Goal: Task Accomplishment & Management: Manage account settings

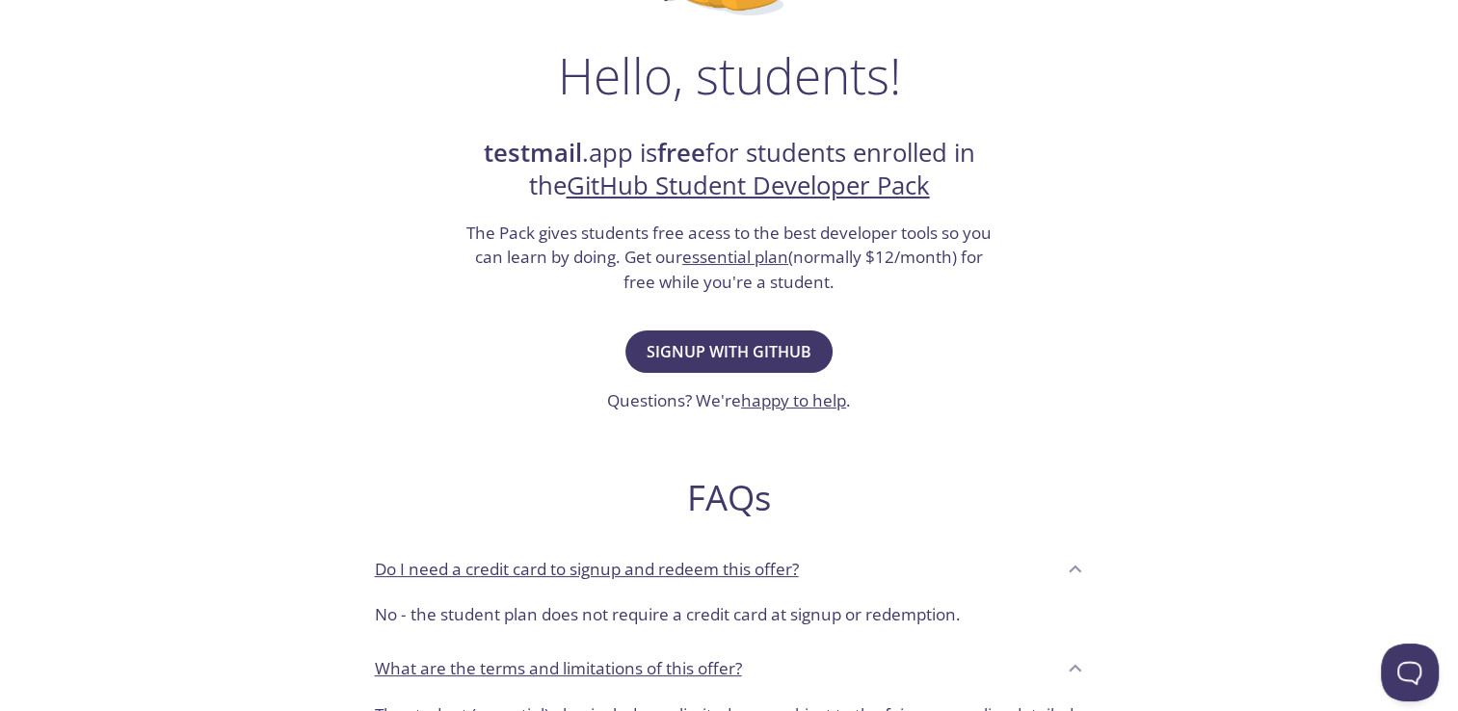
scroll to position [283, 0]
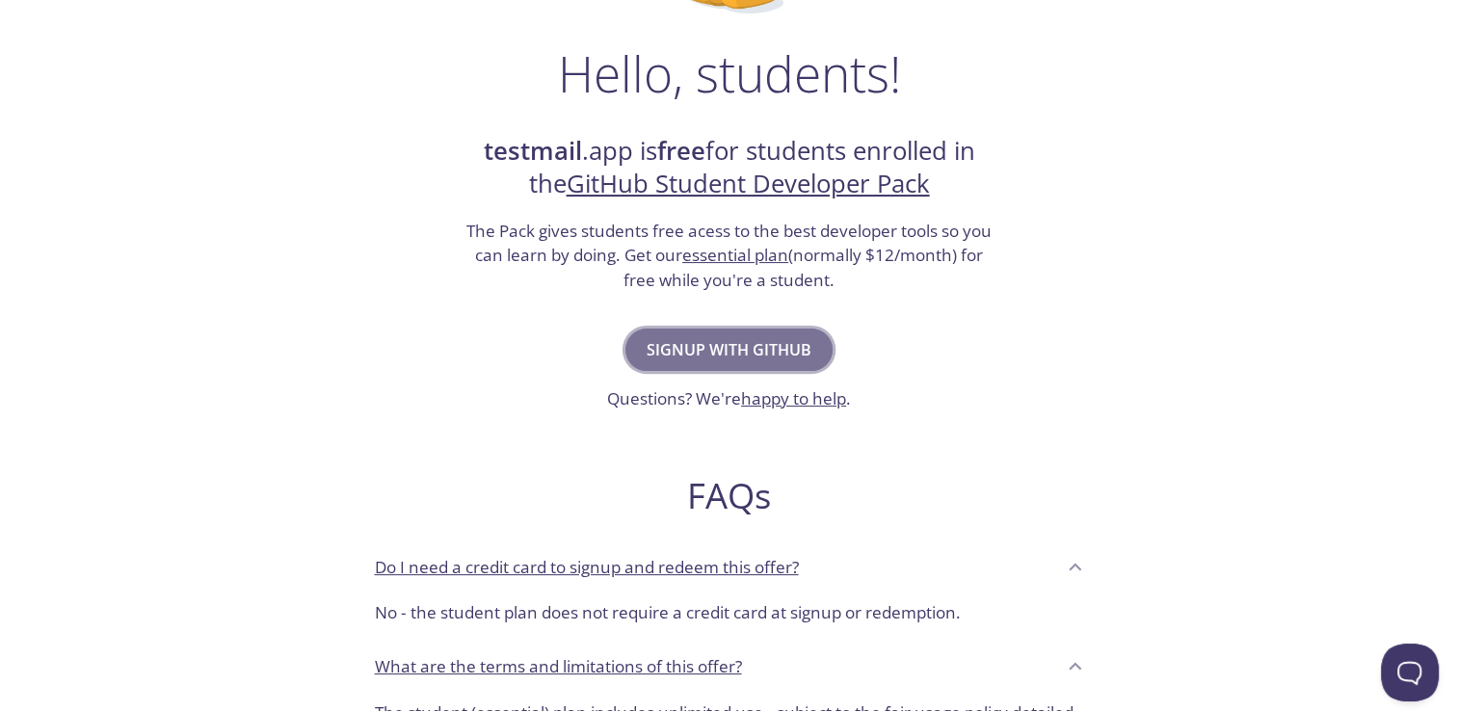
click at [753, 336] on span "Signup with GitHub" at bounding box center [729, 349] width 165 height 27
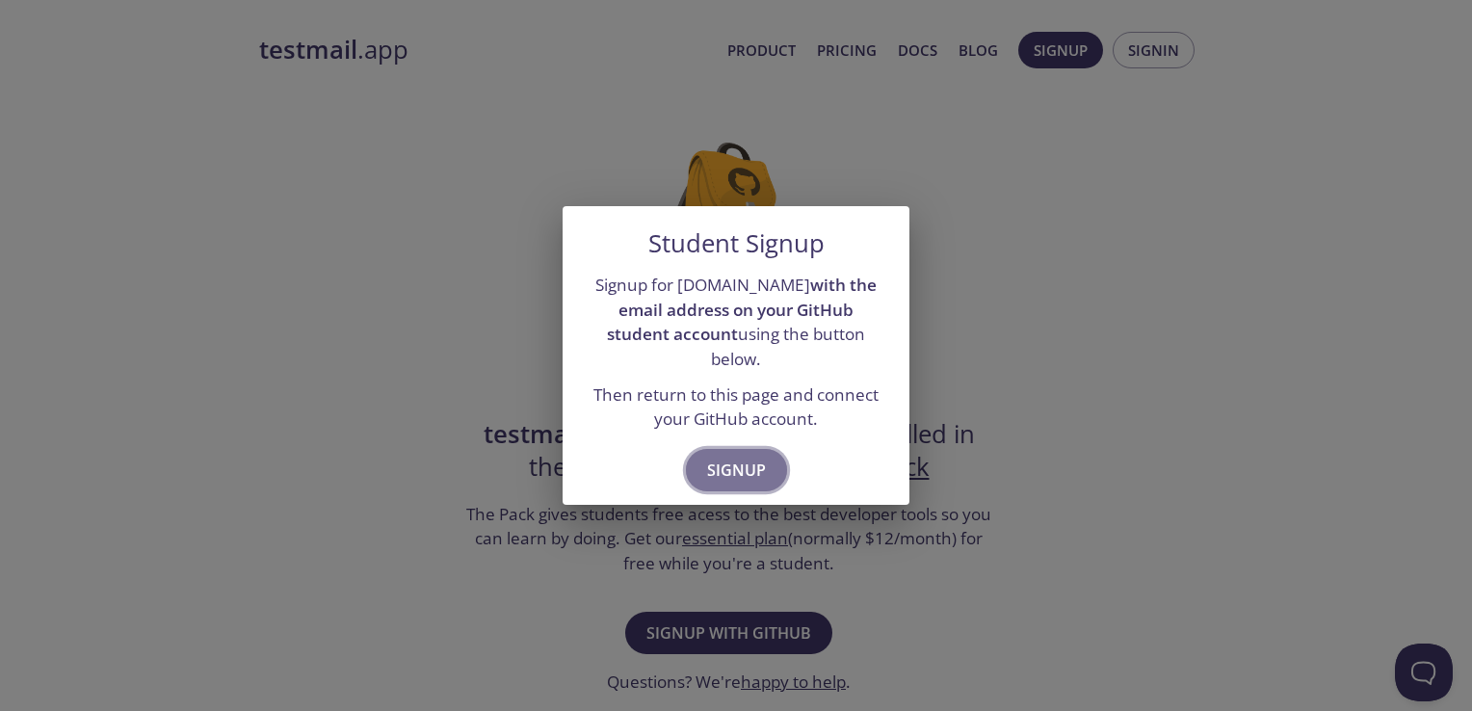
click at [734, 457] on span "Signup" at bounding box center [736, 470] width 59 height 27
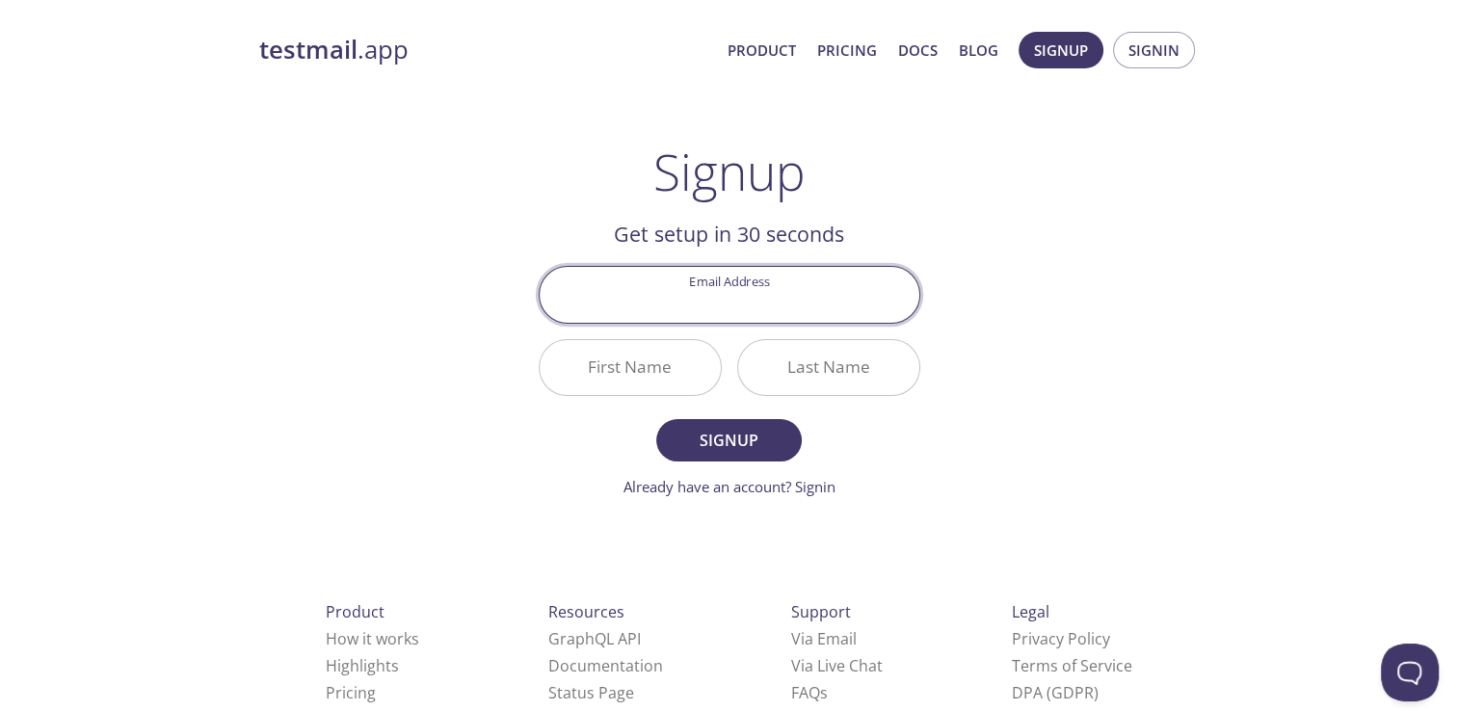
click at [731, 299] on input "Email Address" at bounding box center [730, 294] width 380 height 55
type input "[EMAIL_ADDRESS][DOMAIN_NAME]"
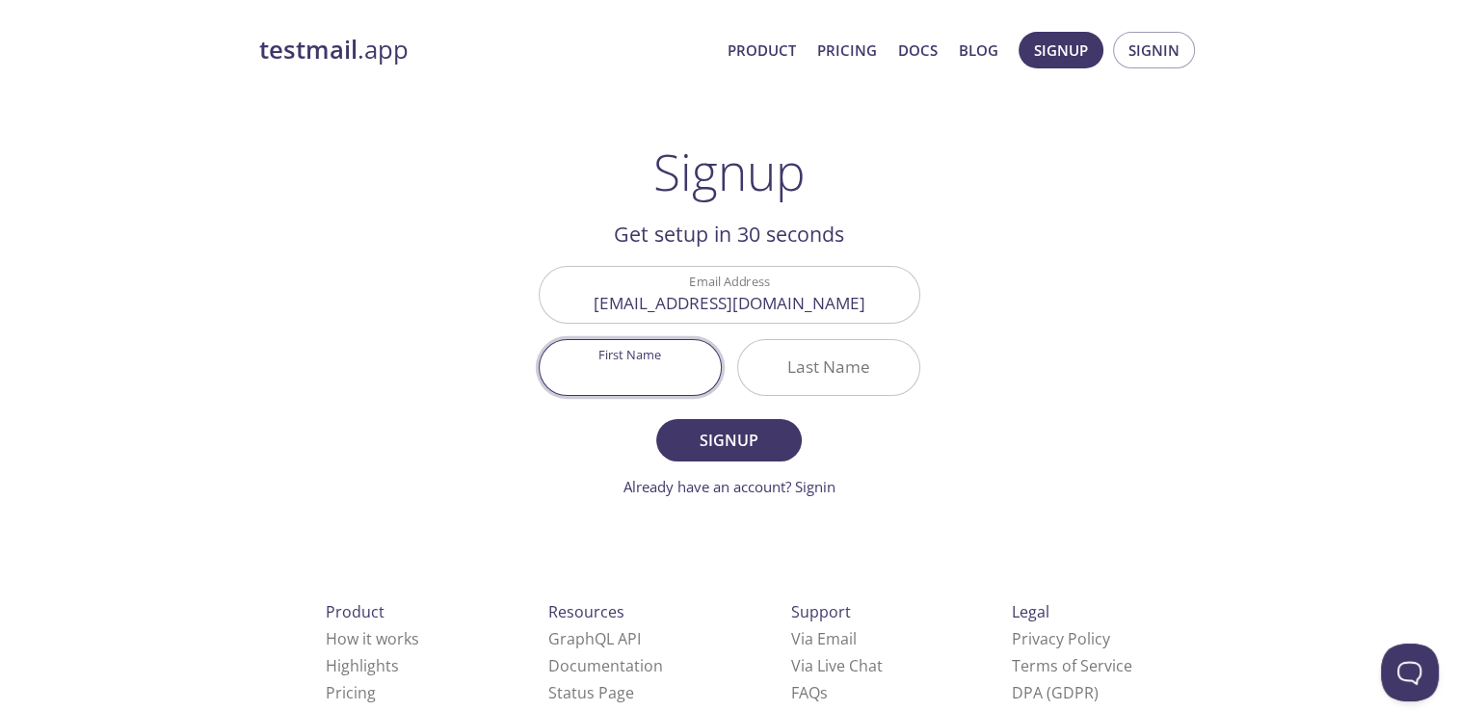
click at [658, 376] on input "First Name" at bounding box center [630, 367] width 181 height 55
click at [631, 375] on input "NahomSamuel" at bounding box center [630, 367] width 181 height 55
type input "[PERSON_NAME]"
click at [811, 360] on input "Last Name" at bounding box center [828, 367] width 181 height 55
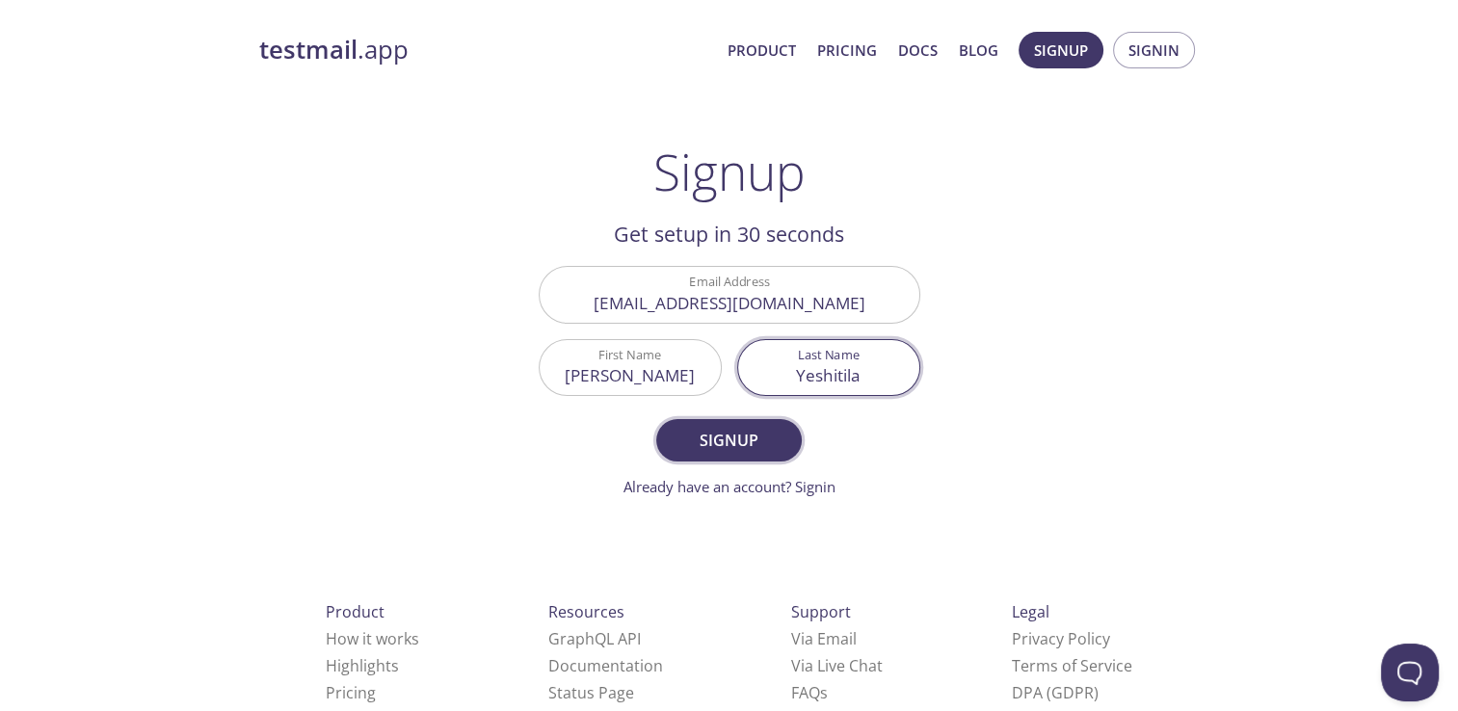
type input "Yeshitila"
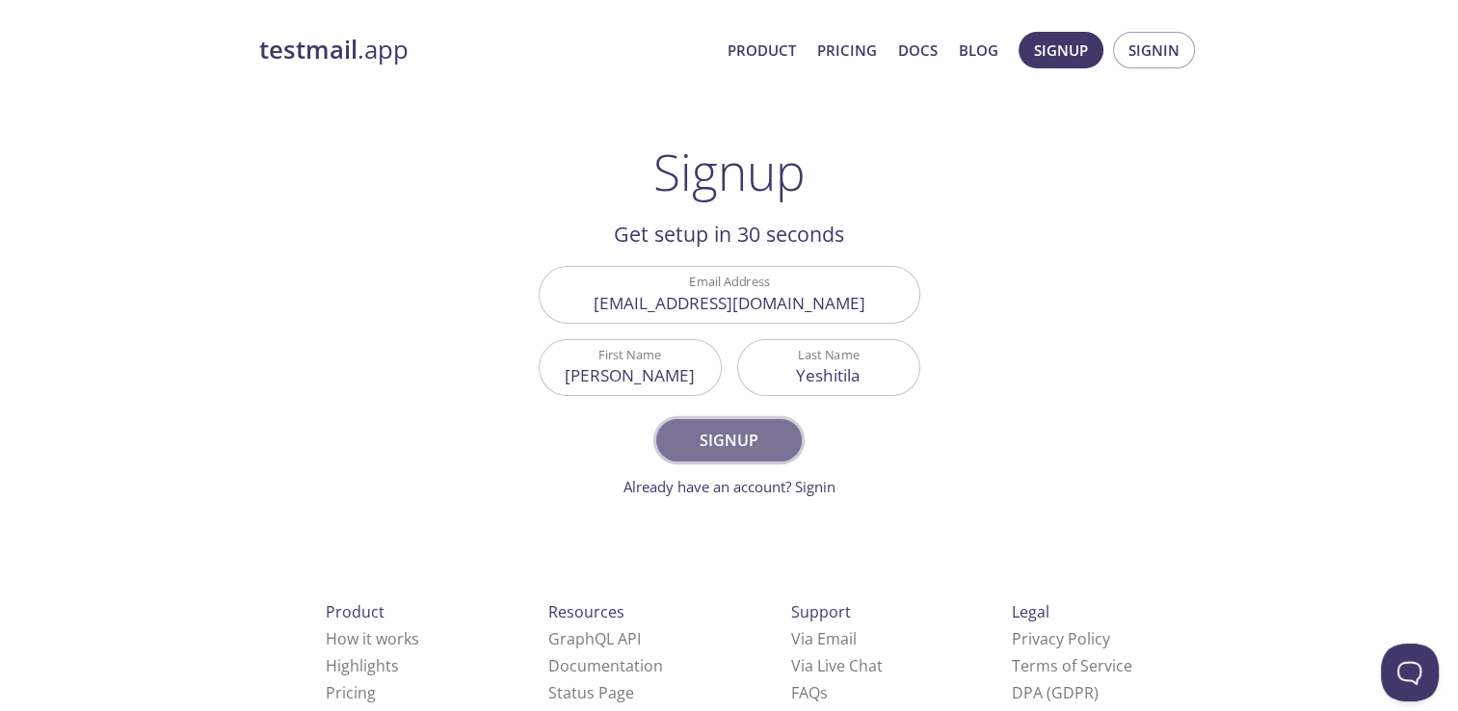
click at [759, 450] on span "Signup" at bounding box center [728, 440] width 102 height 27
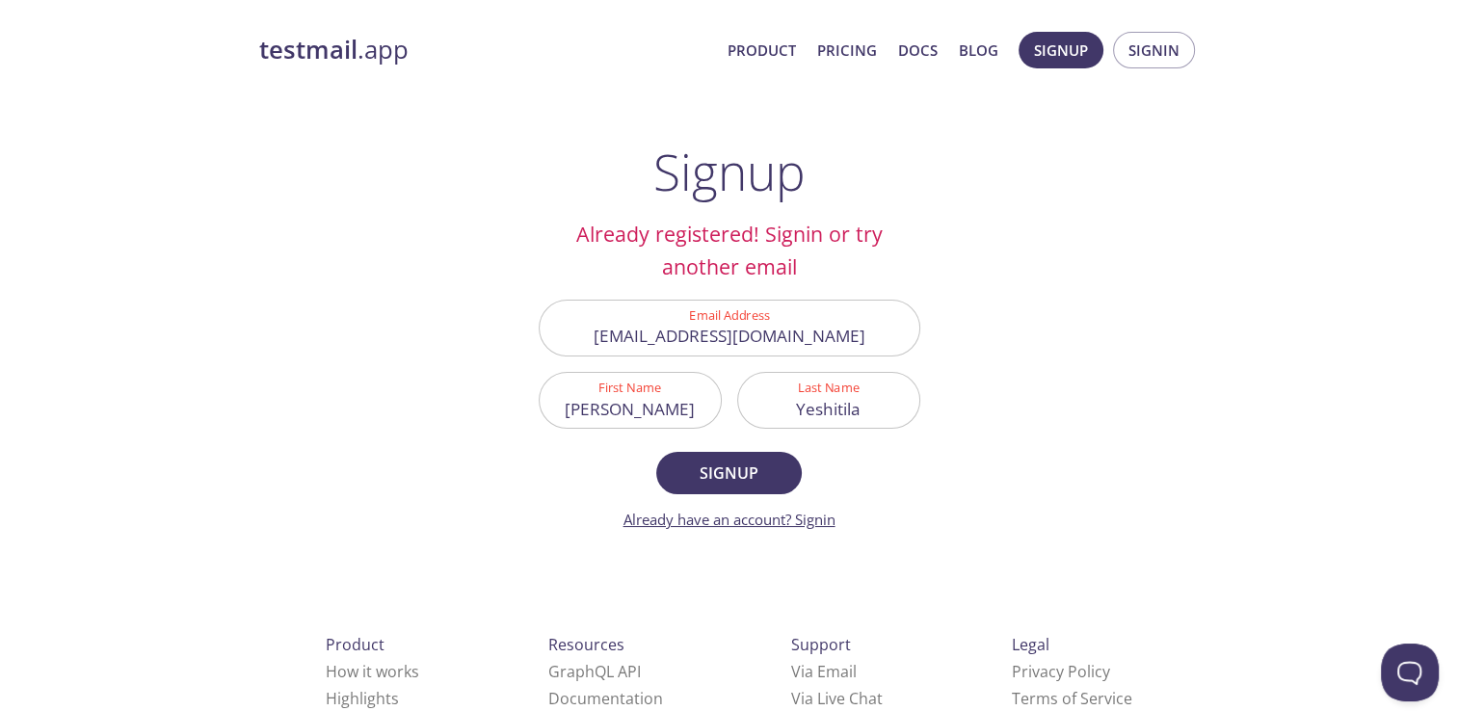
click at [824, 511] on link "Already have an account? Signin" at bounding box center [729, 519] width 212 height 19
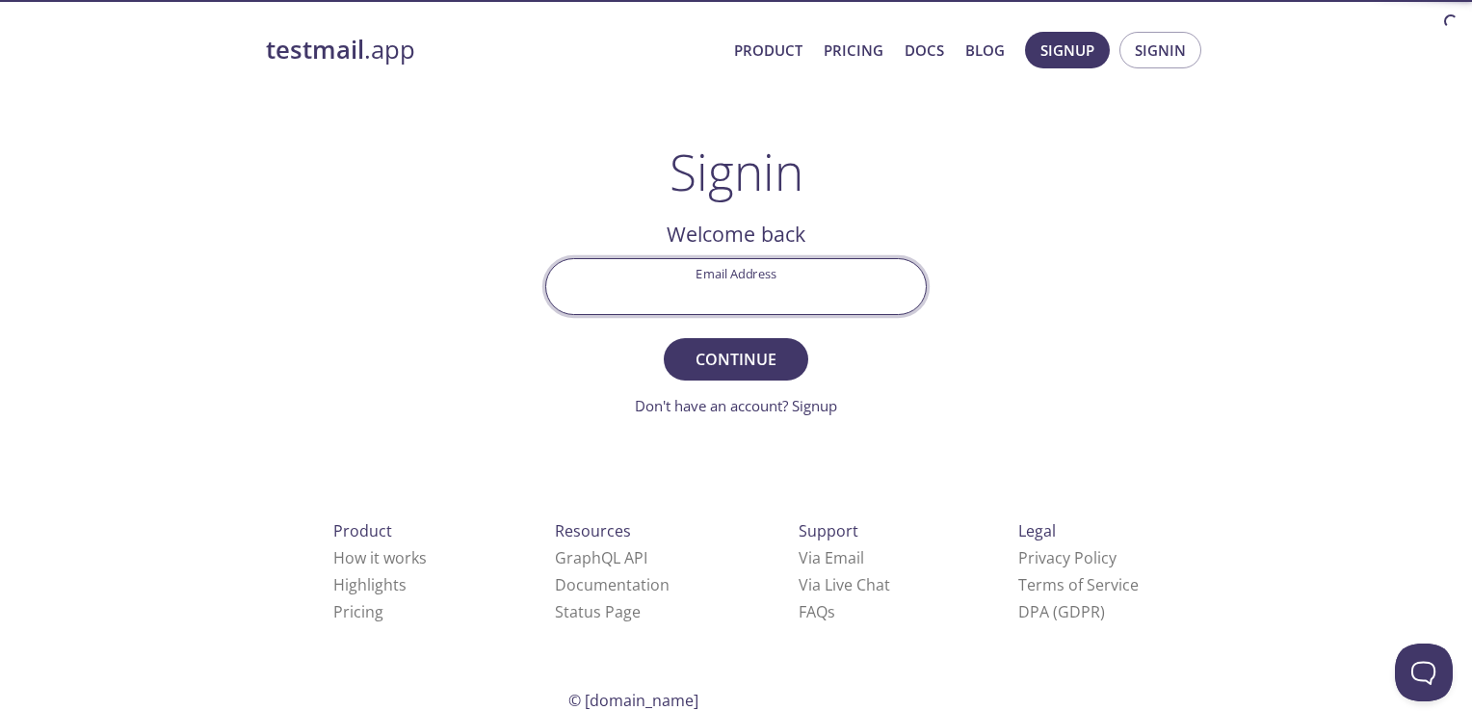
click at [721, 292] on input "Email Address" at bounding box center [736, 286] width 380 height 55
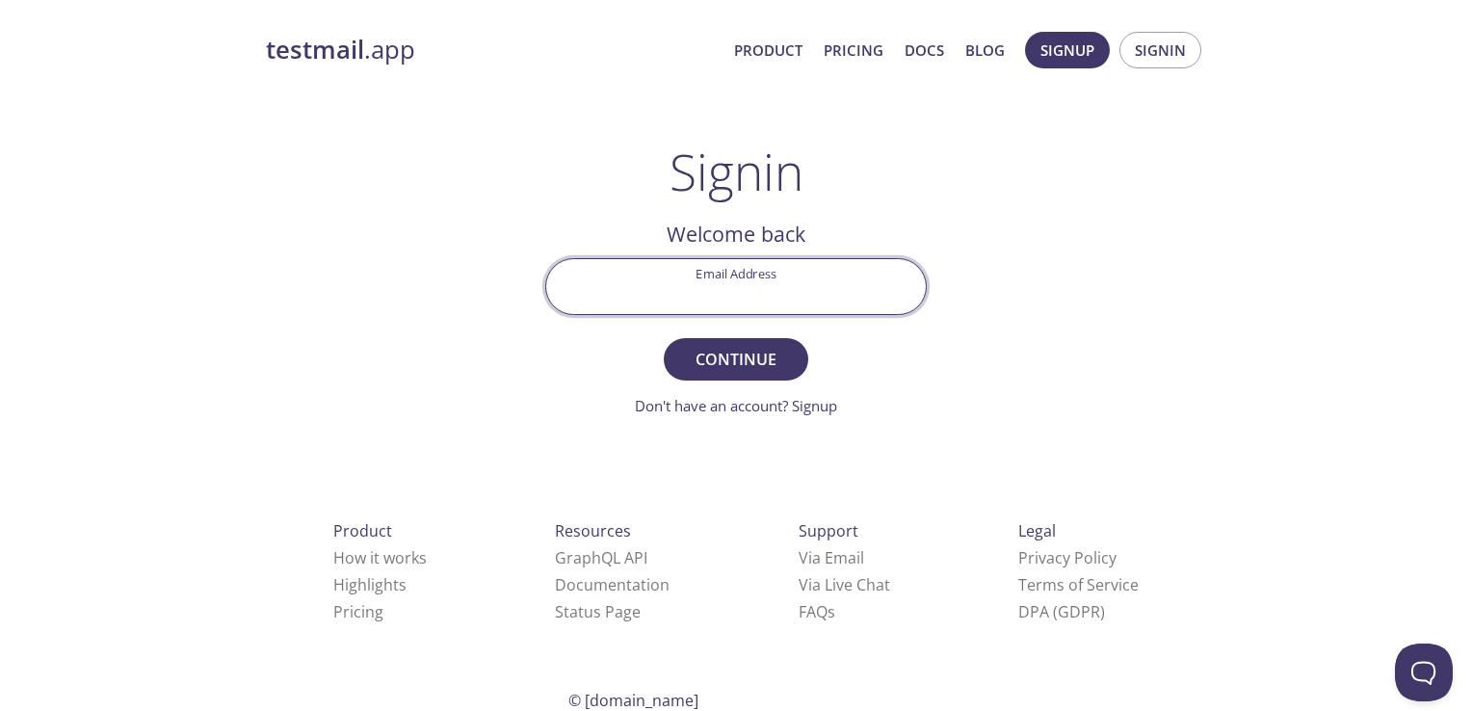
type input "[EMAIL_ADDRESS][DOMAIN_NAME]"
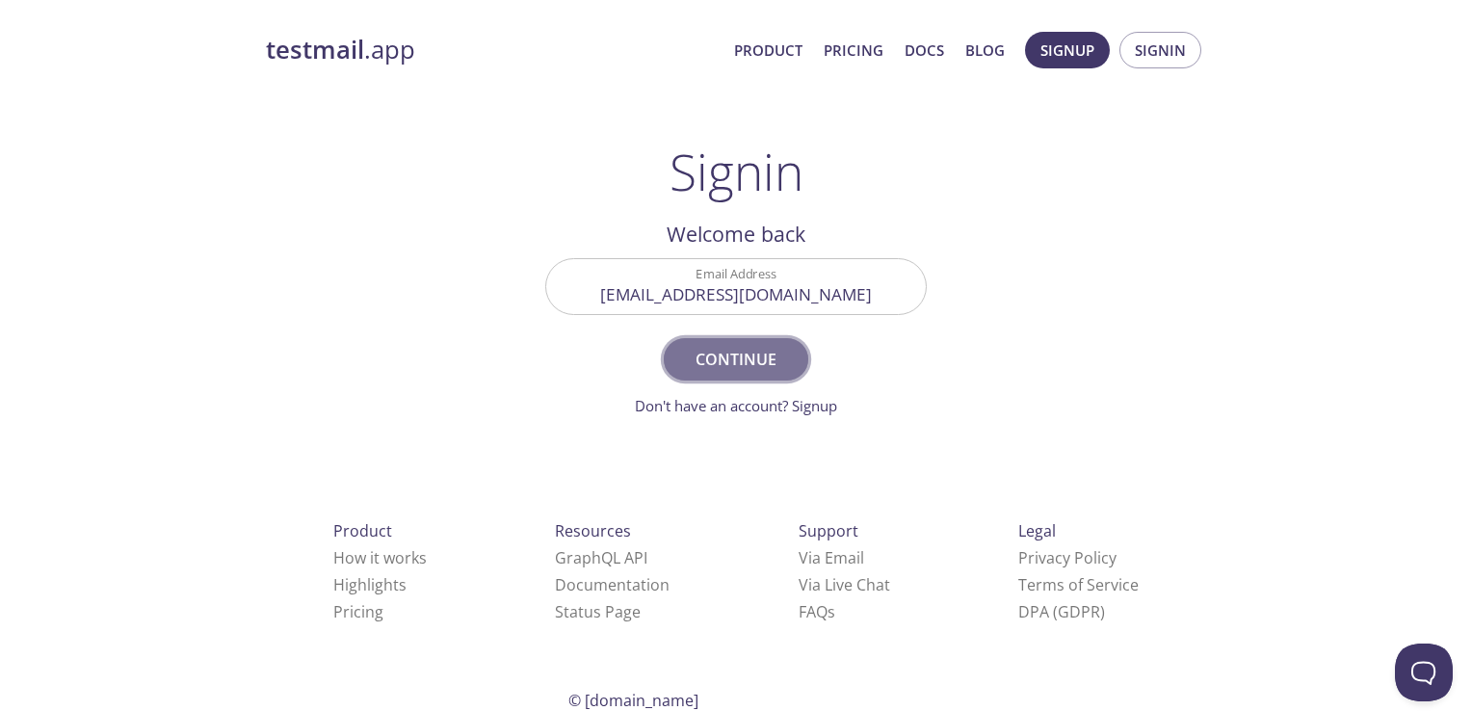
click at [746, 361] on span "Continue" at bounding box center [736, 359] width 102 height 27
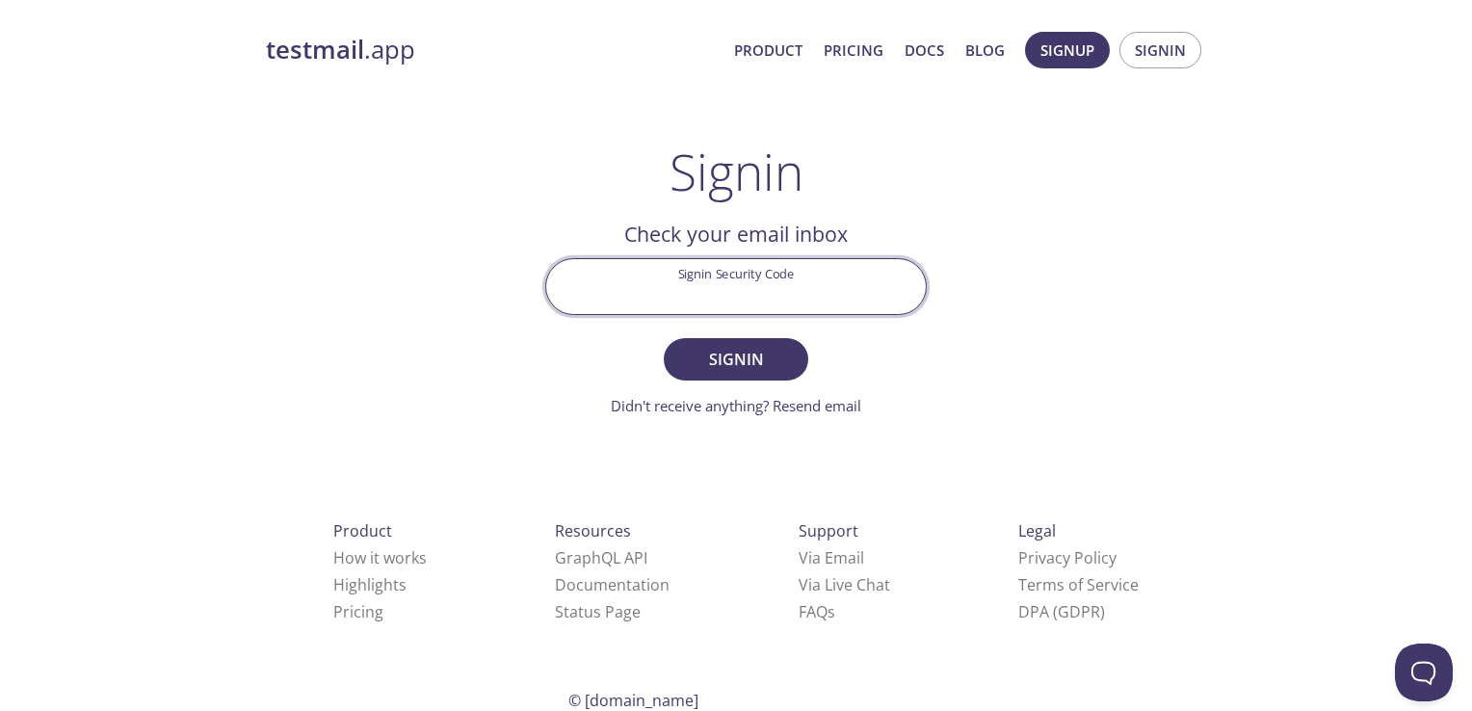
click at [736, 295] on input "Signin Security Code" at bounding box center [736, 286] width 380 height 55
type input "JTKVBVA"
click at [664, 338] on button "Signin" at bounding box center [736, 359] width 145 height 42
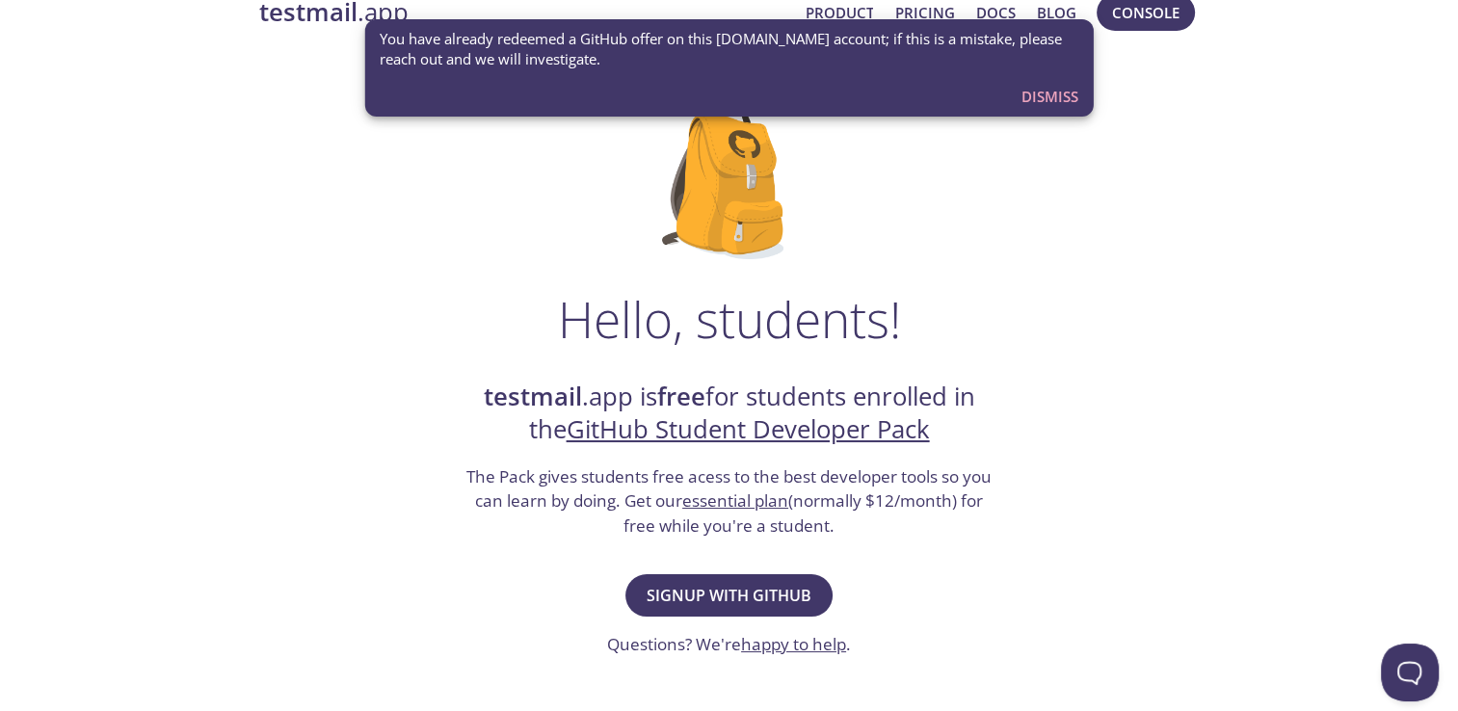
scroll to position [42, 0]
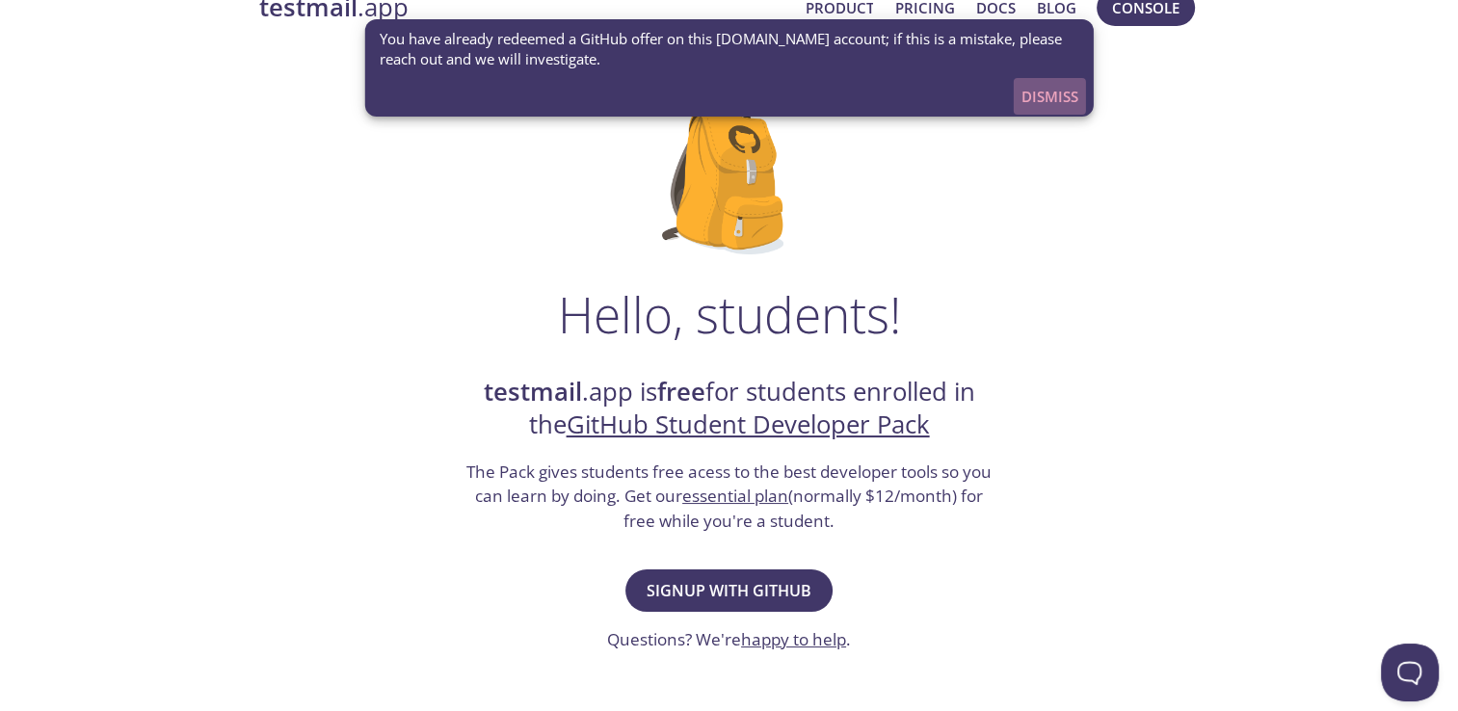
click at [1050, 93] on span "Dismiss" at bounding box center [1049, 96] width 57 height 25
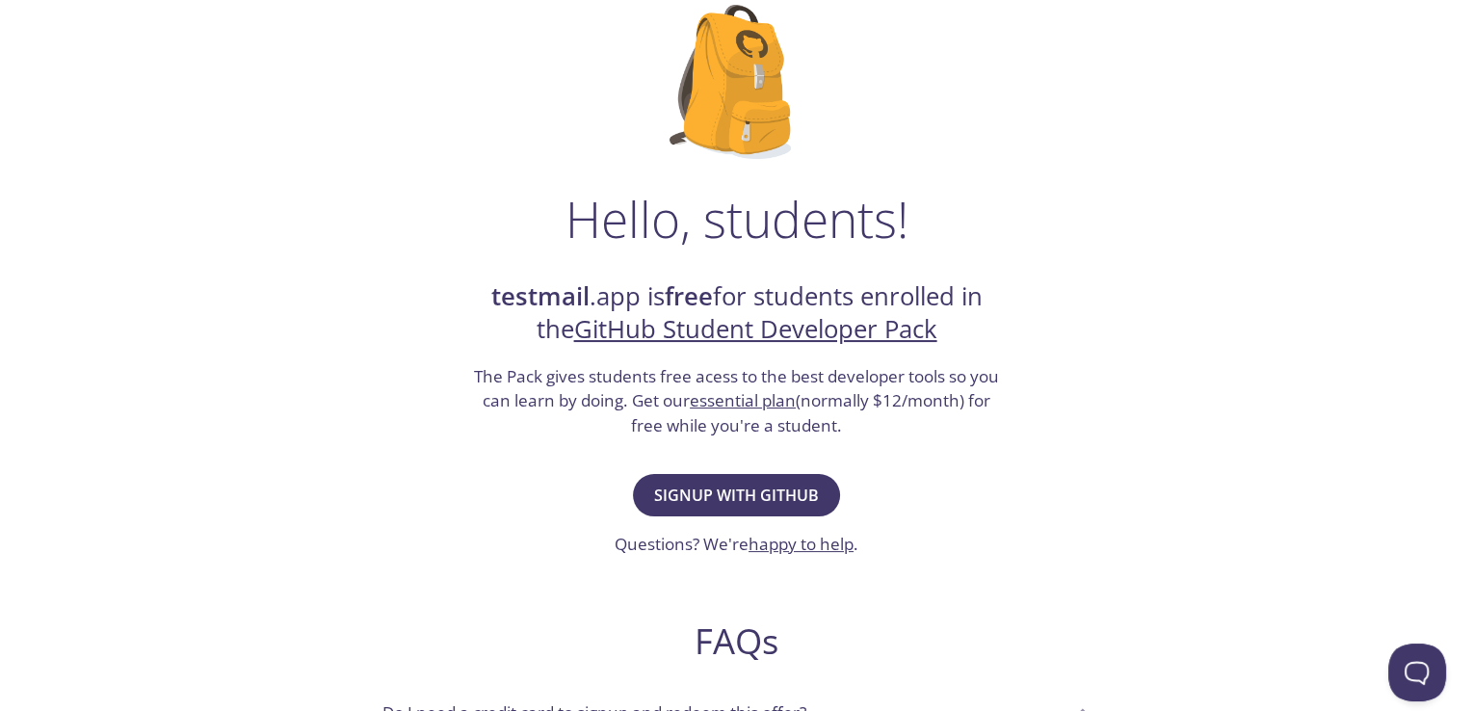
scroll to position [0, 0]
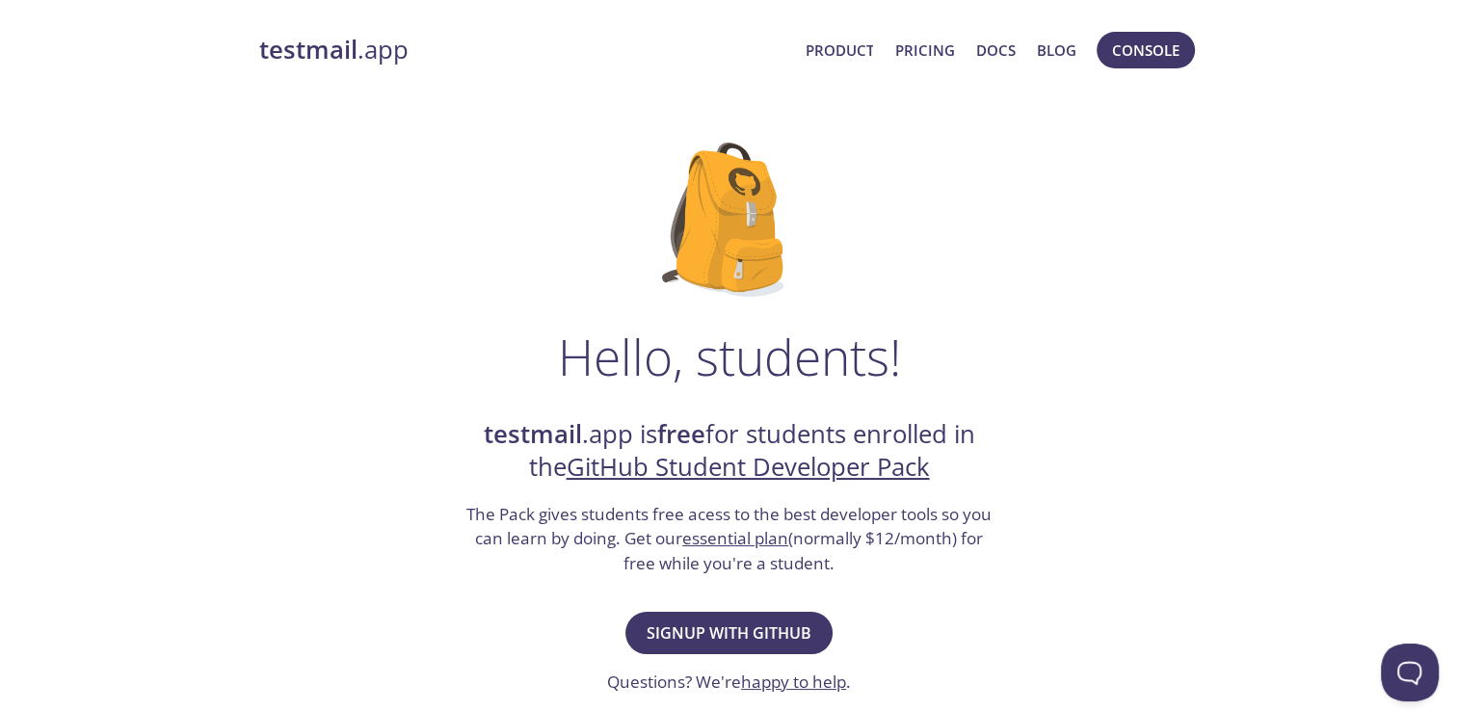
click at [351, 38] on strong "testmail" at bounding box center [308, 50] width 98 height 34
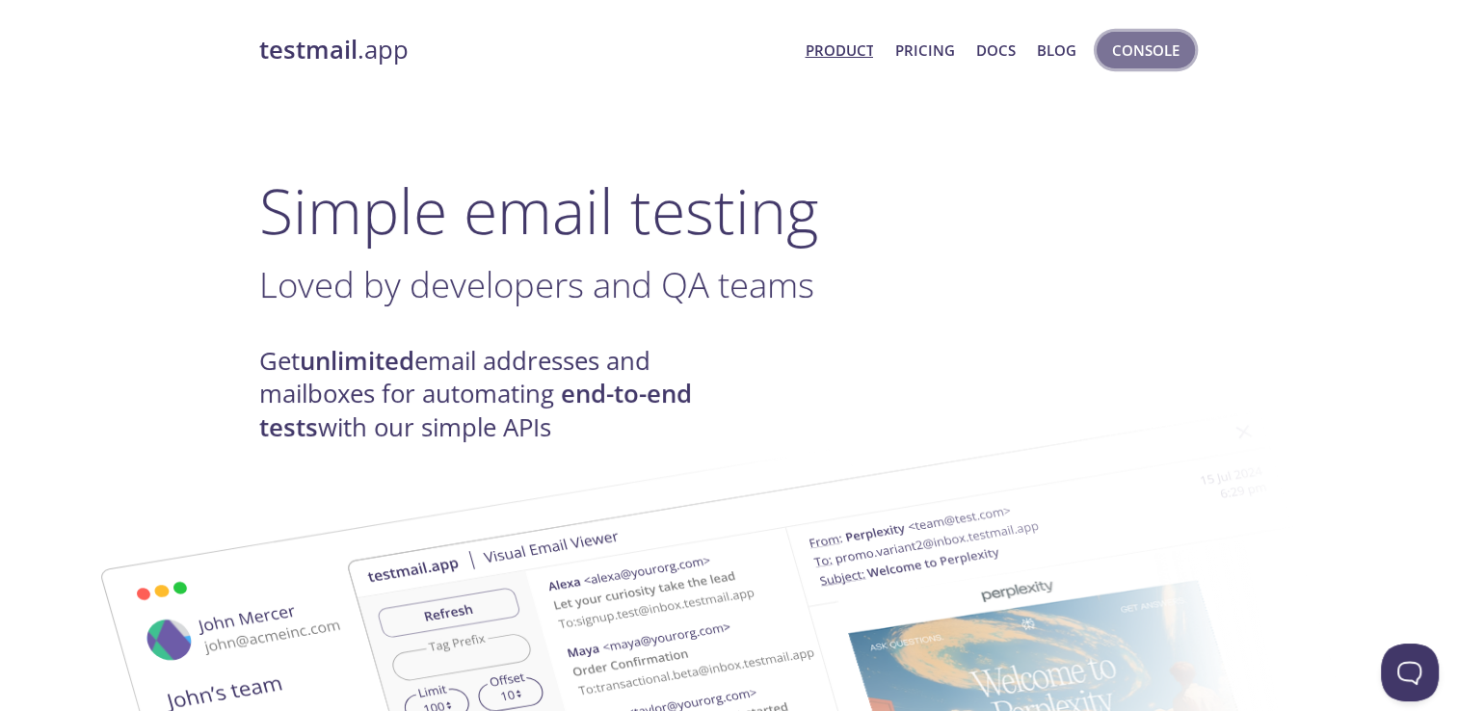
click at [1125, 48] on span "Console" at bounding box center [1145, 50] width 67 height 25
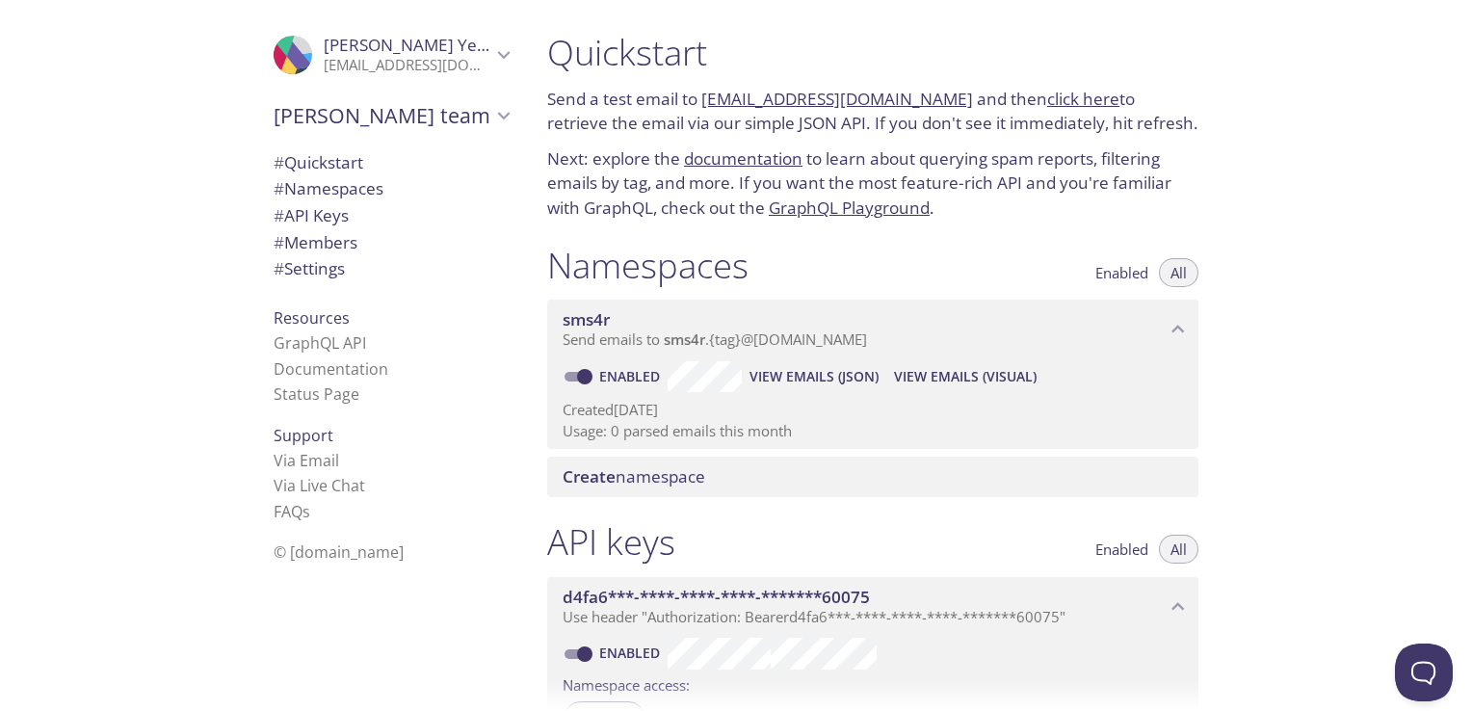
scroll to position [10, 0]
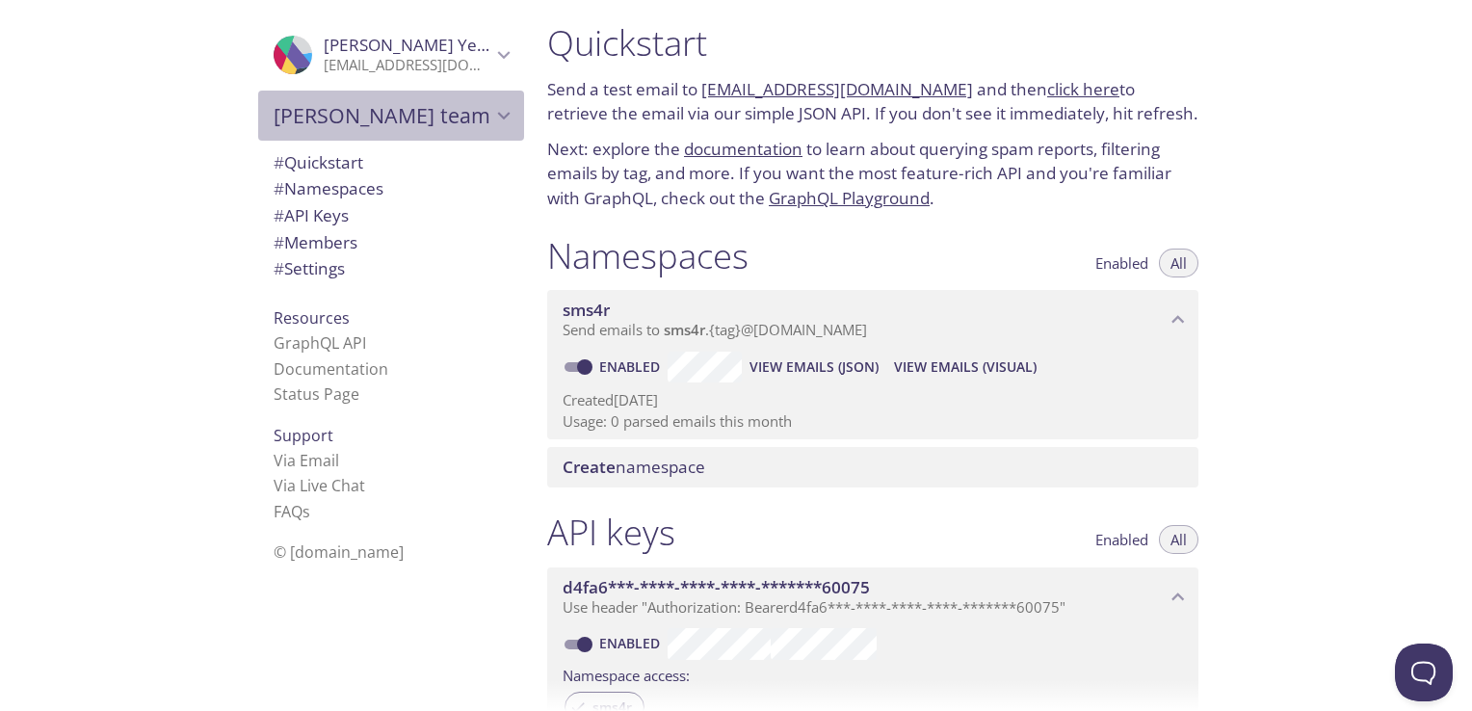
click at [496, 110] on icon "Nahom Samuel's team" at bounding box center [503, 115] width 25 height 25
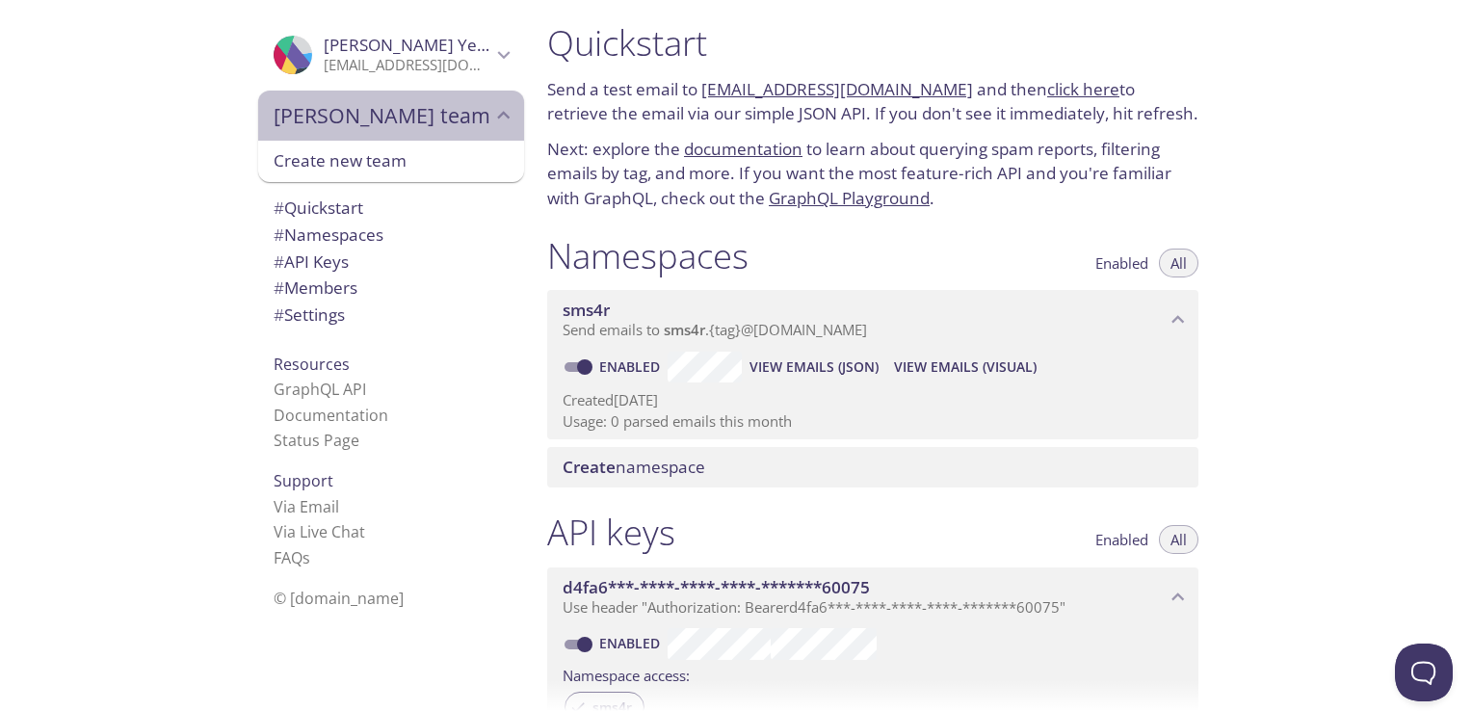
click at [496, 110] on icon "Nahom Samuel's team" at bounding box center [503, 115] width 25 height 25
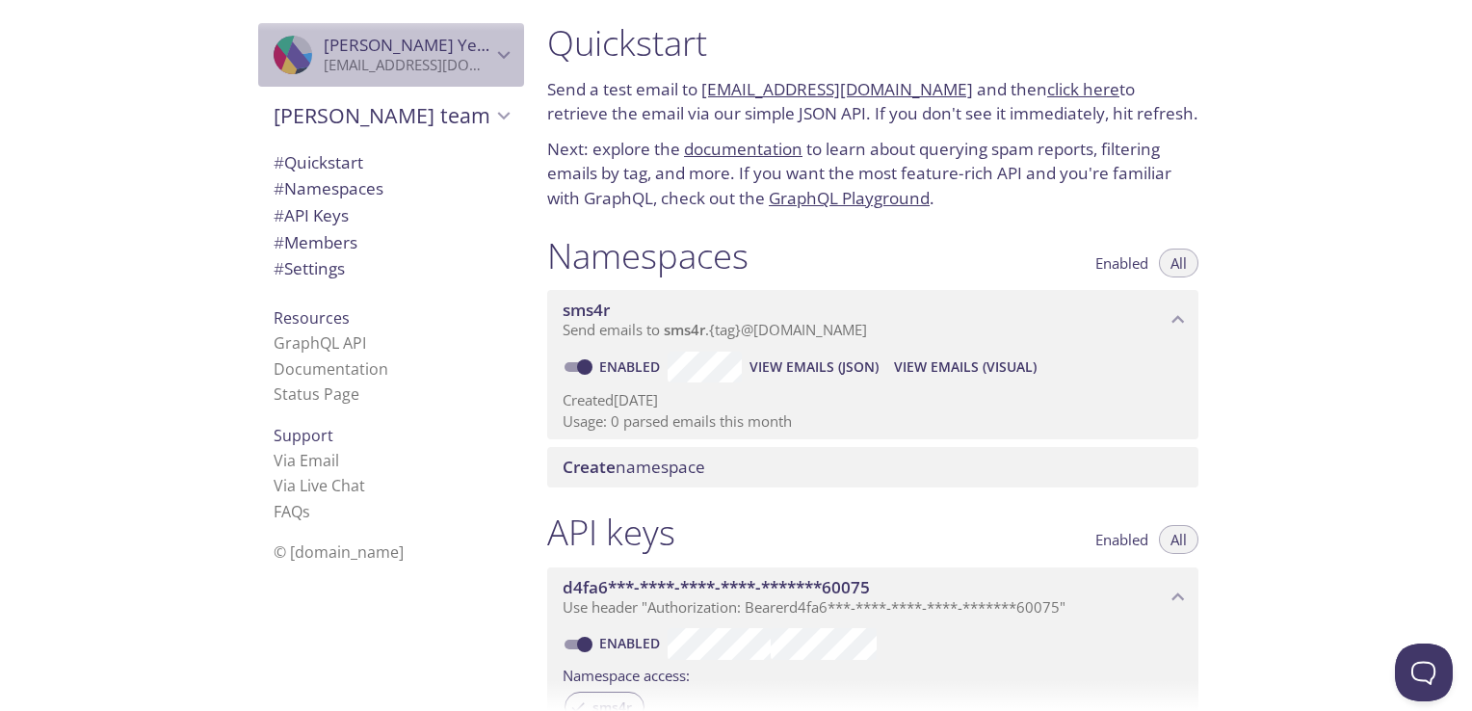
click at [498, 58] on icon "Nahom Samuel Yeshitila" at bounding box center [504, 55] width 13 height 8
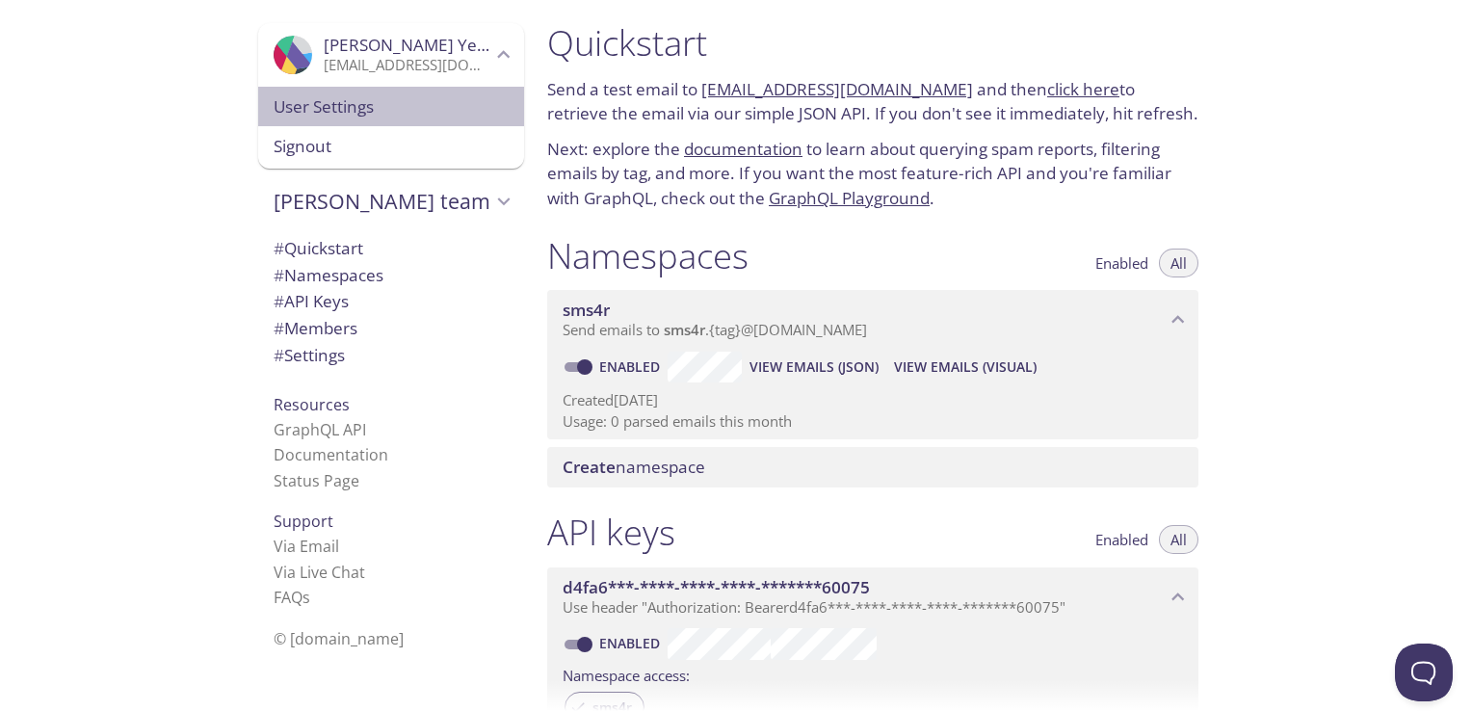
click at [332, 106] on span "User Settings" at bounding box center [391, 106] width 235 height 25
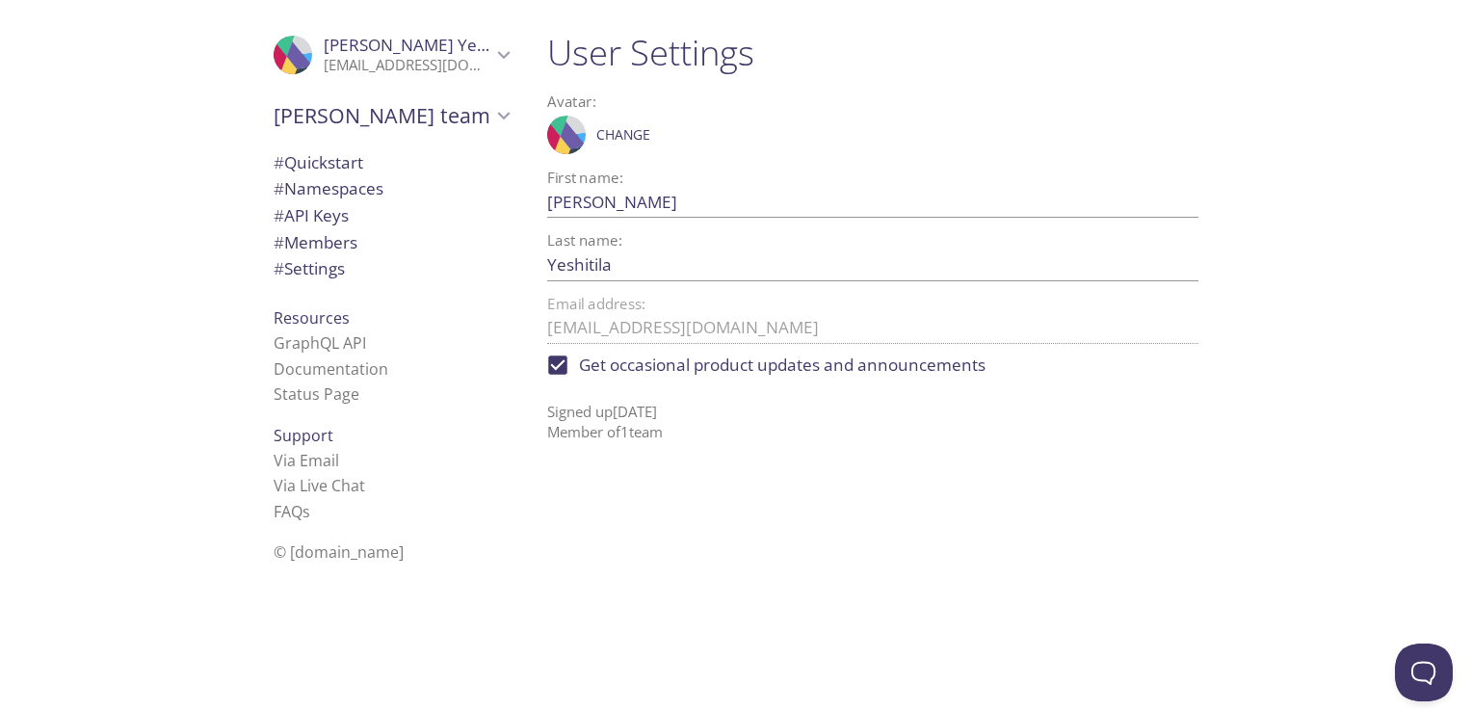
click at [312, 274] on span "# Settings" at bounding box center [309, 268] width 71 height 22
